Goal: Task Accomplishment & Management: Complete application form

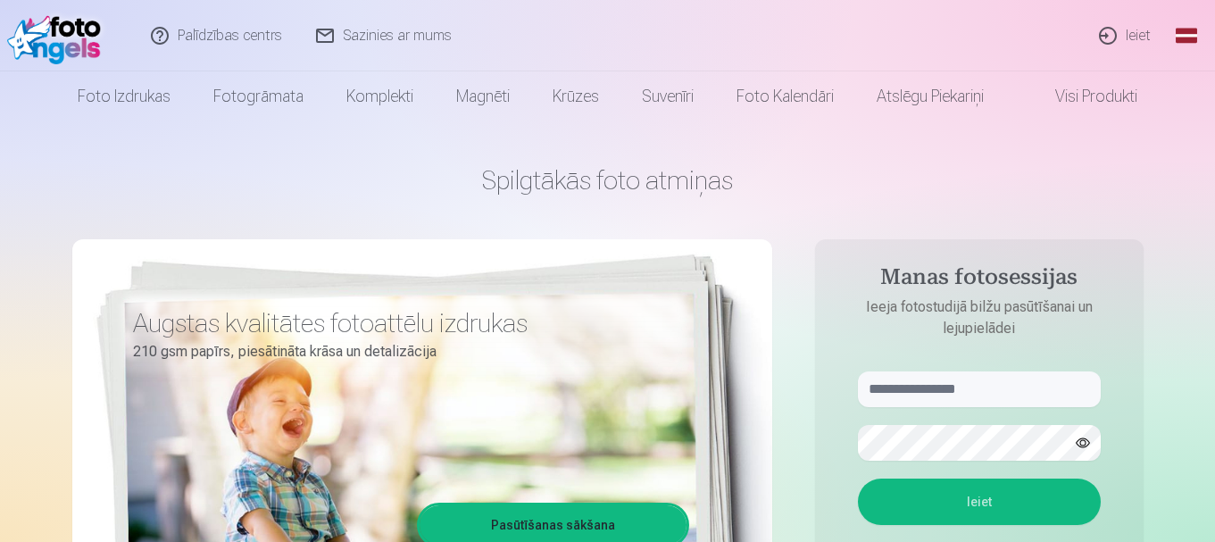
click at [1109, 33] on link "Ieiet" at bounding box center [1126, 35] width 86 height 71
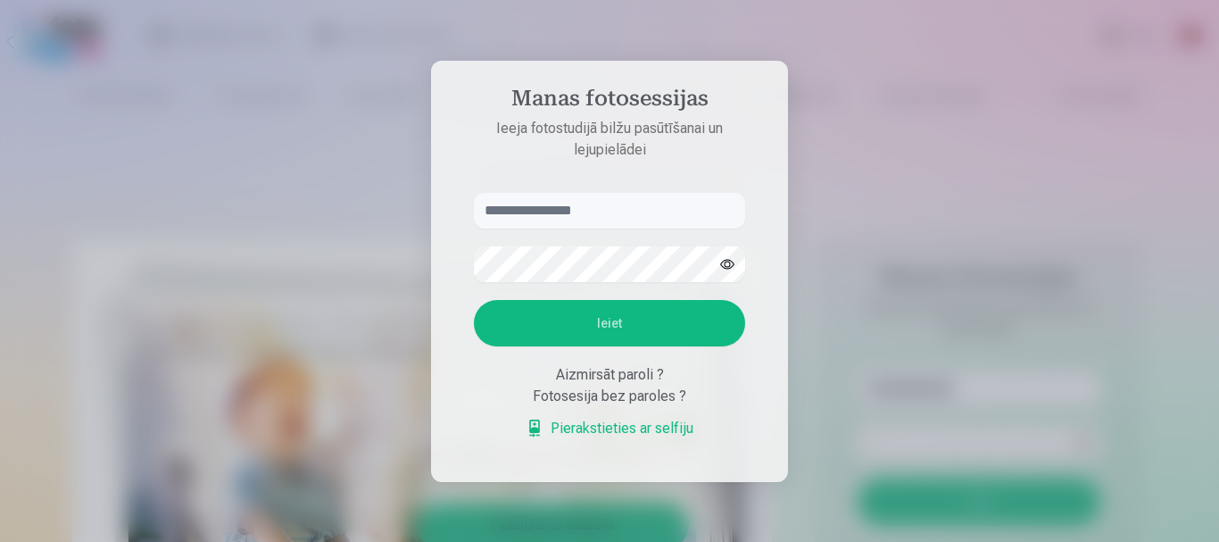
click at [547, 214] on input "text" at bounding box center [609, 211] width 271 height 36
click at [589, 207] on input "text" at bounding box center [609, 211] width 271 height 36
click at [597, 214] on input "text" at bounding box center [609, 211] width 271 height 36
click at [574, 209] on input "text" at bounding box center [609, 211] width 271 height 36
